Goal: Use online tool/utility: Utilize a website feature to perform a specific function

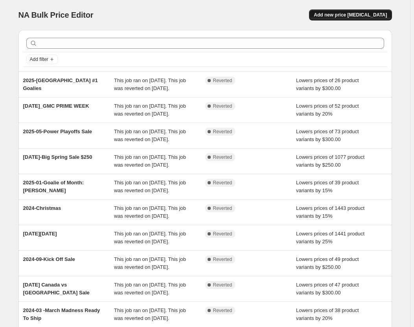
click at [366, 17] on span "Add new price change job" at bounding box center [350, 15] width 73 height 6
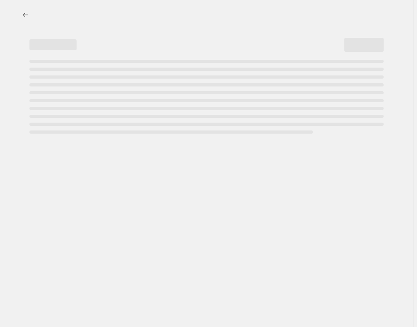
select select "percentage"
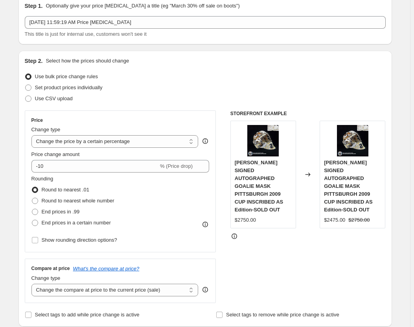
scroll to position [35, 0]
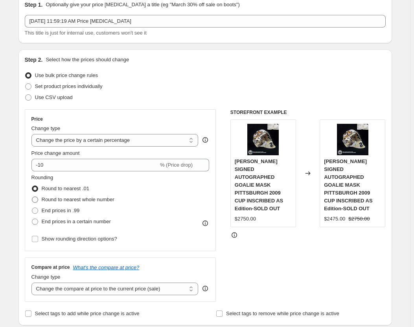
click at [106, 197] on span "Round to nearest whole number" at bounding box center [78, 200] width 73 height 6
click at [32, 197] on input "Round to nearest whole number" at bounding box center [32, 197] width 0 height 0
radio input "true"
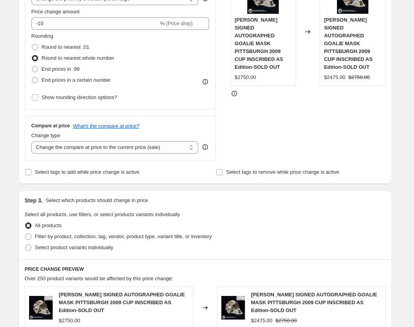
scroll to position [178, 0]
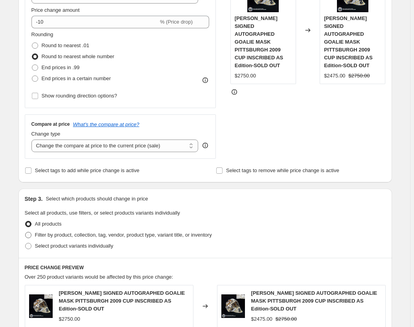
click at [150, 233] on span "Filter by product, collection, tag, vendor, product type, variant title, or inv…" at bounding box center [123, 235] width 177 height 6
click at [26, 232] on input "Filter by product, collection, tag, vendor, product type, variant title, or inv…" at bounding box center [25, 232] width 0 height 0
radio input "true"
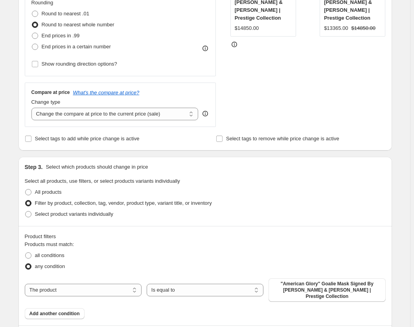
scroll to position [214, 0]
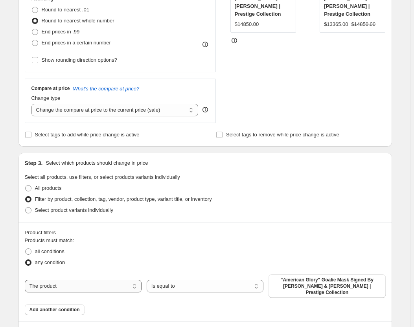
click at [98, 281] on select "The product The product's collection The product's tag The product's vendor The…" at bounding box center [83, 286] width 117 height 13
select select "collection"
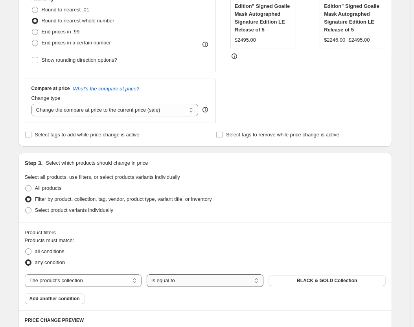
click at [188, 279] on select "Is equal to Is not equal to" at bounding box center [205, 280] width 117 height 13
click at [329, 281] on span "BLACK & GOLD Collection" at bounding box center [327, 280] width 60 height 6
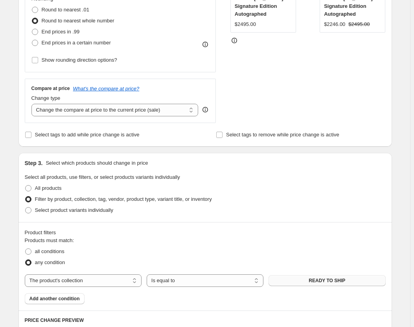
scroll to position [286, 0]
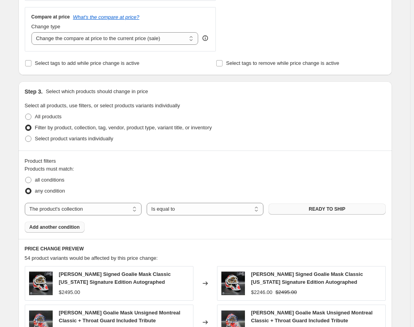
click at [76, 228] on span "Add another condition" at bounding box center [54, 227] width 50 height 6
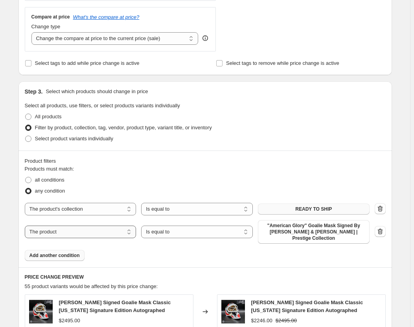
click at [91, 231] on select "The product The product's collection The product's tag The product's vendor The…" at bounding box center [81, 232] width 112 height 13
select select "collection"
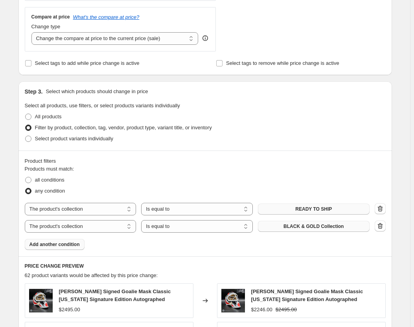
click at [300, 229] on button "BLACK & GOLD Collection" at bounding box center [314, 226] width 112 height 11
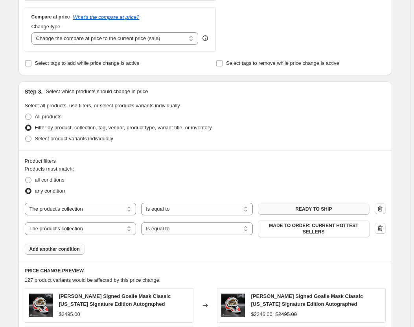
click at [58, 246] on span "Add another condition" at bounding box center [54, 249] width 50 height 6
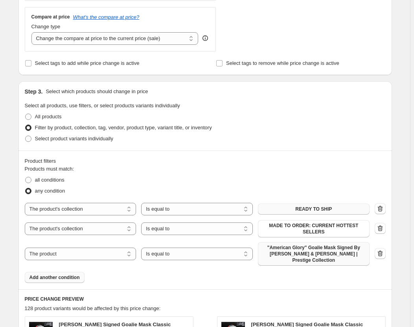
click at [292, 248] on span ""American Glory" Goalie Mask Signed By Henrik Lundqvist & Mike Richter | Presti…" at bounding box center [314, 253] width 102 height 19
click at [101, 250] on select "The product The product's collection The product's tag The product's vendor The…" at bounding box center [81, 254] width 112 height 13
select select "collection"
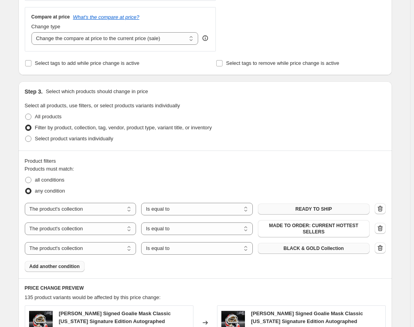
click at [320, 246] on button "BLACK & GOLD Collection" at bounding box center [314, 248] width 112 height 11
click at [62, 263] on span "Add another condition" at bounding box center [54, 266] width 50 height 6
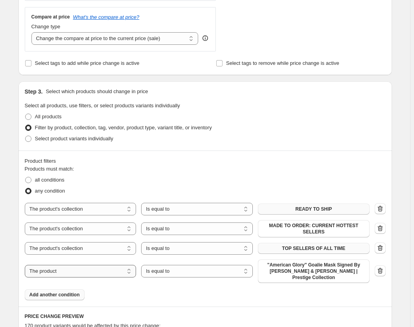
click at [101, 265] on select "The product The product's collection The product's tag The product's vendor The…" at bounding box center [81, 271] width 112 height 13
select select "collection"
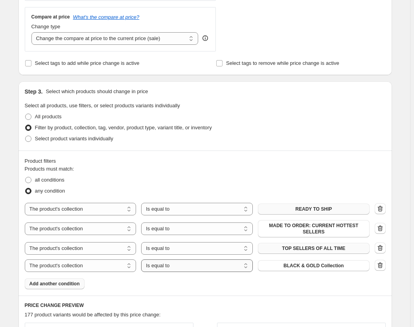
click at [177, 262] on select "Is equal to Is not equal to" at bounding box center [197, 265] width 112 height 13
click at [307, 263] on span "BLACK & GOLD Collection" at bounding box center [313, 266] width 60 height 6
click at [68, 281] on span "Add another condition" at bounding box center [54, 284] width 50 height 6
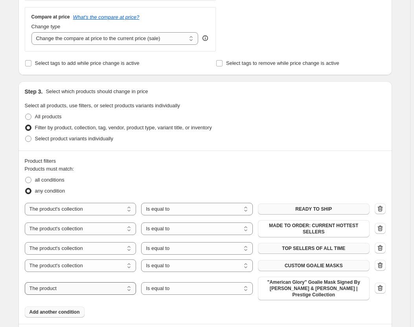
click at [95, 282] on select "The product The product's collection The product's tag The product's vendor The…" at bounding box center [81, 288] width 112 height 13
select select "collection"
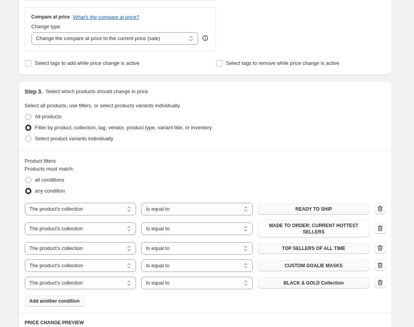
click at [280, 280] on button "BLACK & GOLD Collection" at bounding box center [314, 282] width 112 height 11
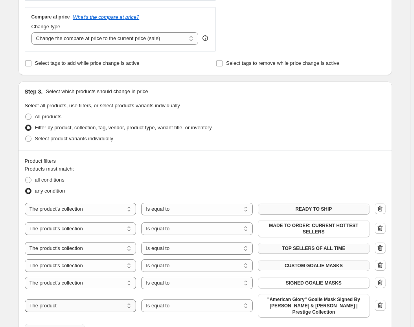
click at [93, 300] on select "The product The product's collection The product's tag The product's vendor The…" at bounding box center [81, 306] width 112 height 13
select select "collection"
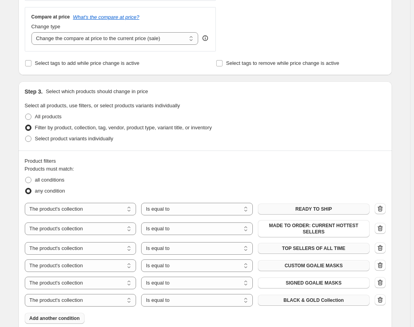
click at [316, 297] on span "BLACK & GOLD Collection" at bounding box center [313, 300] width 60 height 6
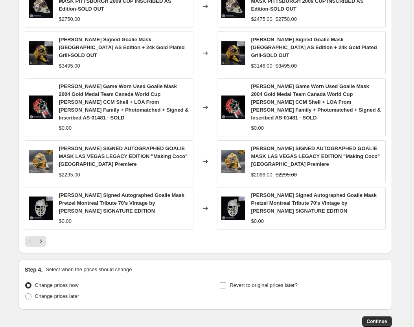
scroll to position [679, 0]
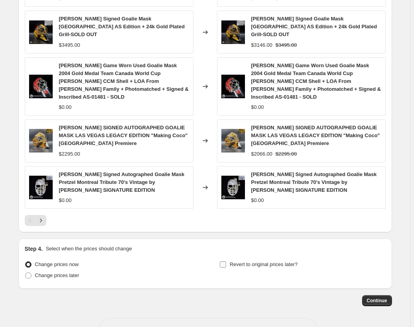
click at [268, 261] on span "Revert to original prices later?" at bounding box center [264, 264] width 68 height 6
click at [226, 261] on input "Revert to original prices later?" at bounding box center [223, 264] width 6 height 6
checkbox input "true"
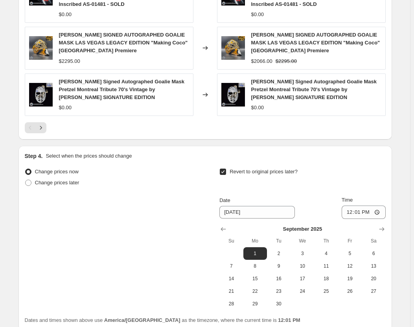
scroll to position [786, 0]
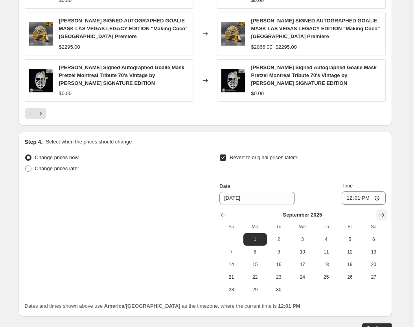
click at [380, 211] on icon "Show next month, October 2025" at bounding box center [382, 215] width 8 height 8
click at [311, 236] on span "1" at bounding box center [302, 239] width 17 height 6
type input "10/1/2025"
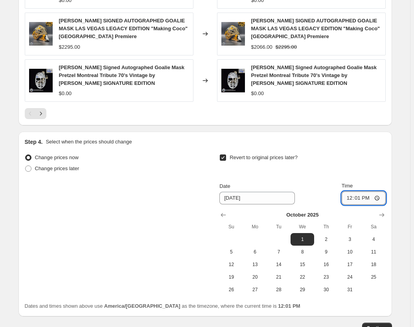
click at [358, 191] on input "12:01" at bounding box center [364, 197] width 44 height 13
click at [352, 191] on input "12:01" at bounding box center [364, 197] width 44 height 13
type input "07:00"
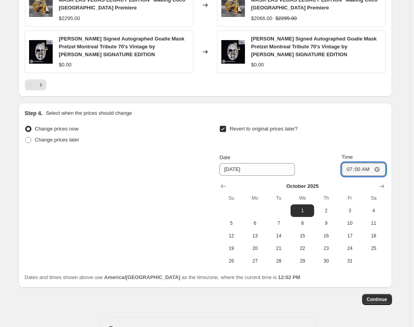
scroll to position [818, 0]
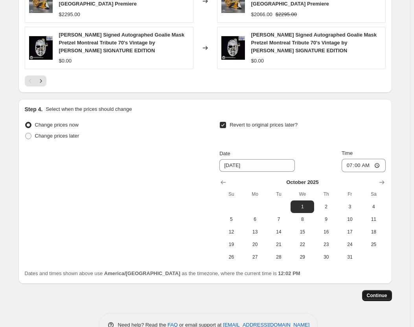
click at [374, 292] on span "Continue" at bounding box center [377, 295] width 20 height 6
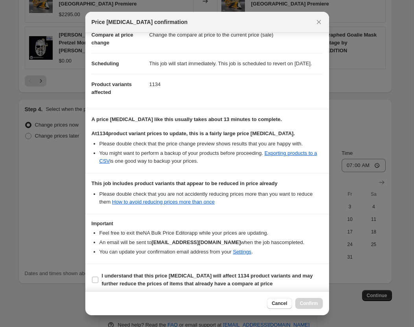
scroll to position [54, 0]
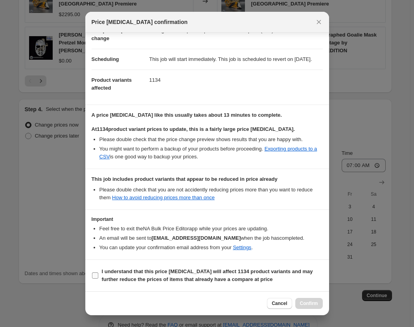
click at [181, 274] on b "I understand that this price change job will affect 1134 product variants and m…" at bounding box center [207, 275] width 211 height 14
click at [98, 274] on input "I understand that this price change job will affect 1134 product variants and m…" at bounding box center [95, 275] width 6 height 6
checkbox input "true"
click at [307, 305] on span "Confirm" at bounding box center [309, 303] width 18 height 6
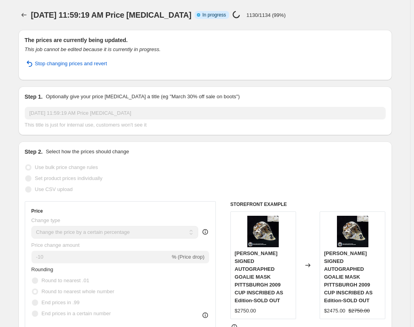
select select "percentage"
select select "collection"
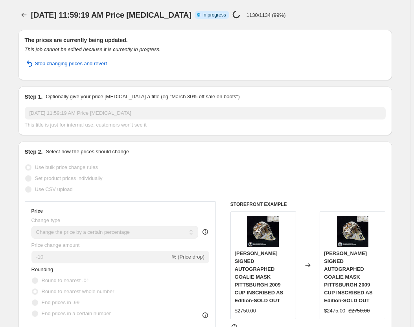
select select "collection"
